Goal: Transaction & Acquisition: Purchase product/service

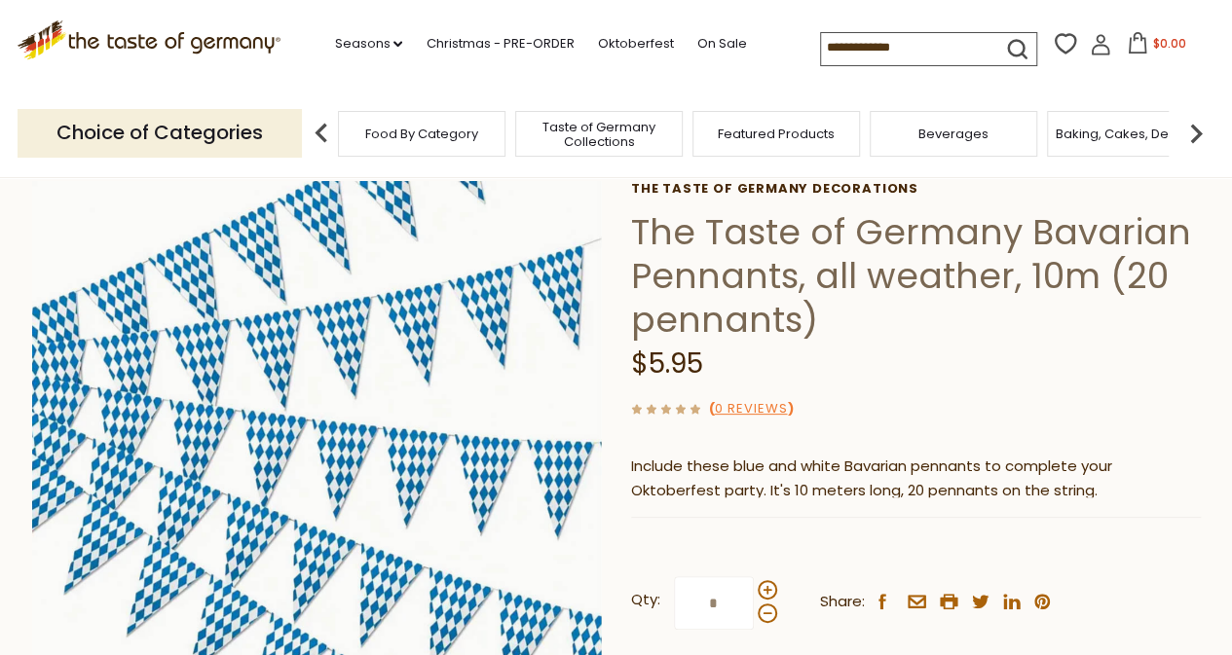
scroll to position [97, 0]
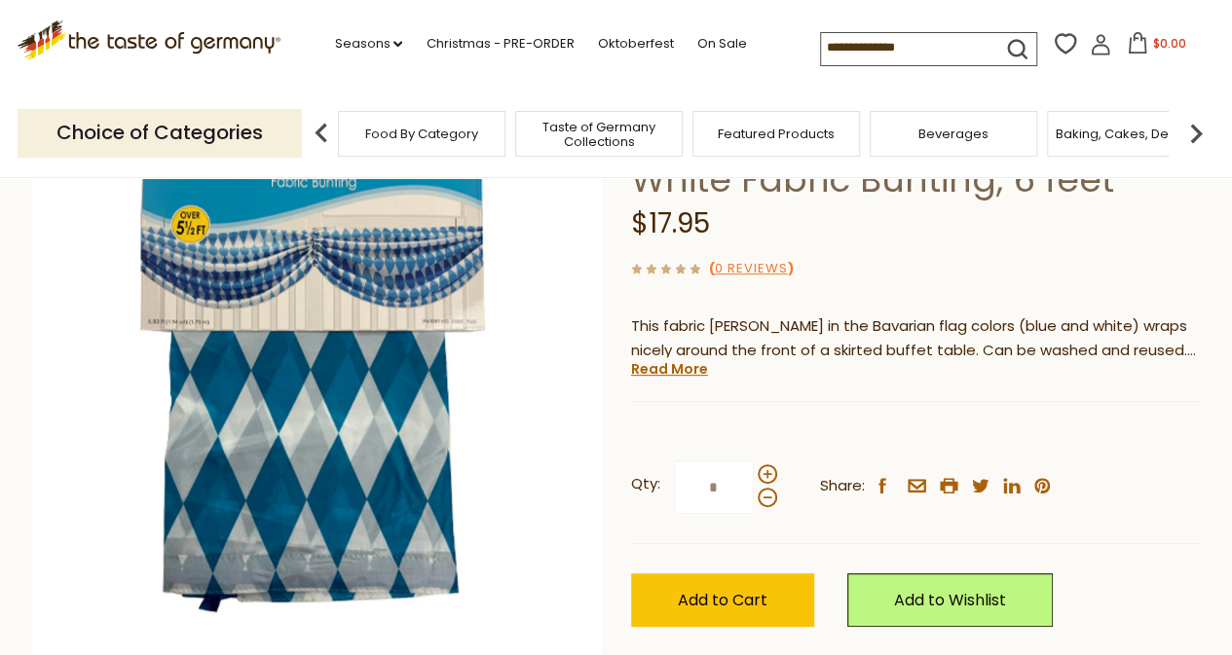
scroll to position [97, 0]
